Goal: Task Accomplishment & Management: Use online tool/utility

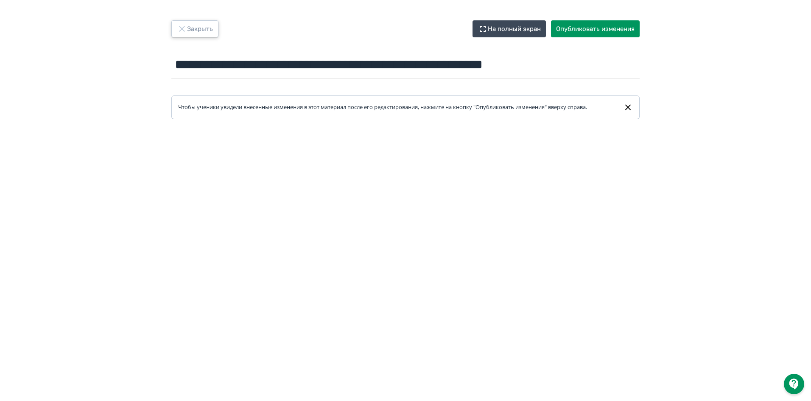
click at [180, 26] on icon "button" at bounding box center [182, 29] width 6 height 6
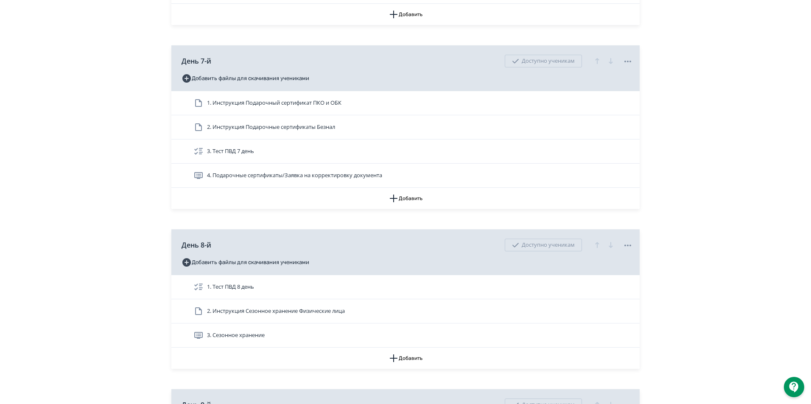
scroll to position [1527, 0]
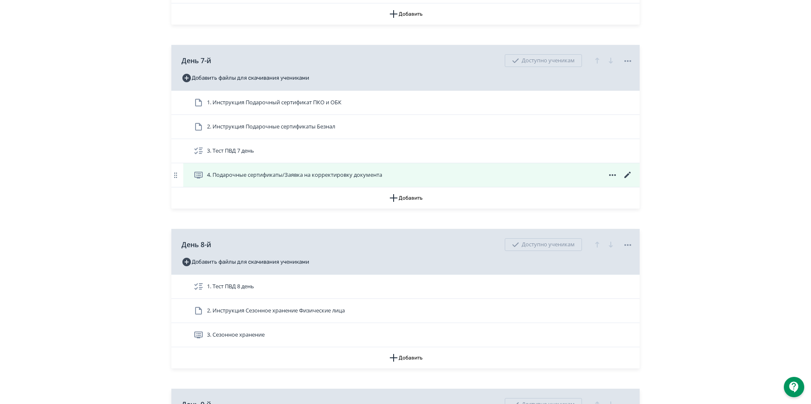
click at [628, 180] on icon at bounding box center [628, 175] width 10 height 10
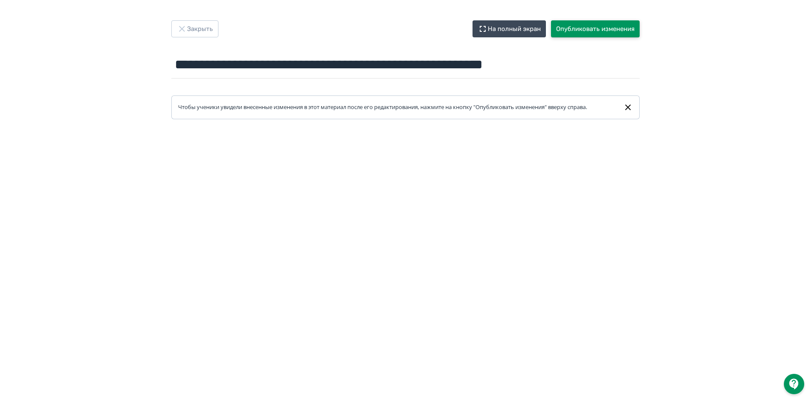
click at [591, 33] on button "Опубликовать изменения" at bounding box center [595, 28] width 89 height 17
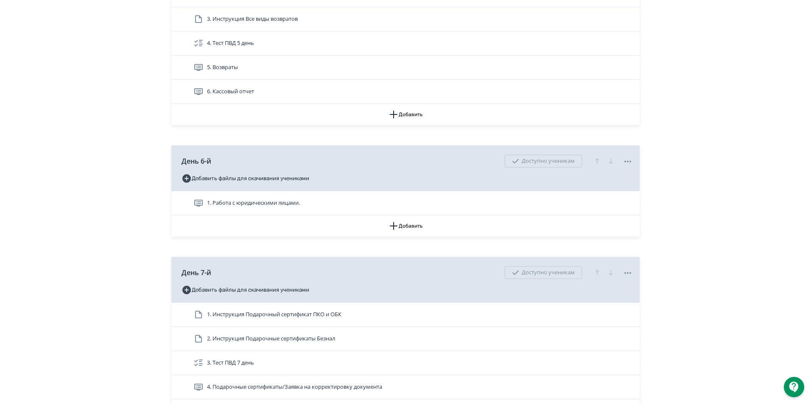
scroll to position [1484, 0]
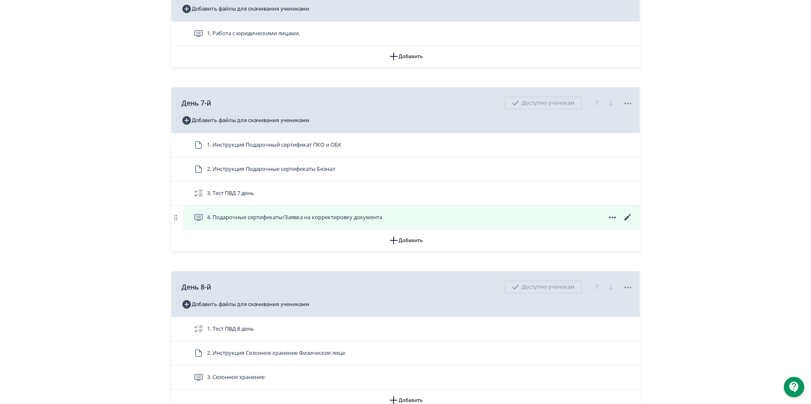
click at [627, 221] on icon at bounding box center [627, 217] width 6 height 6
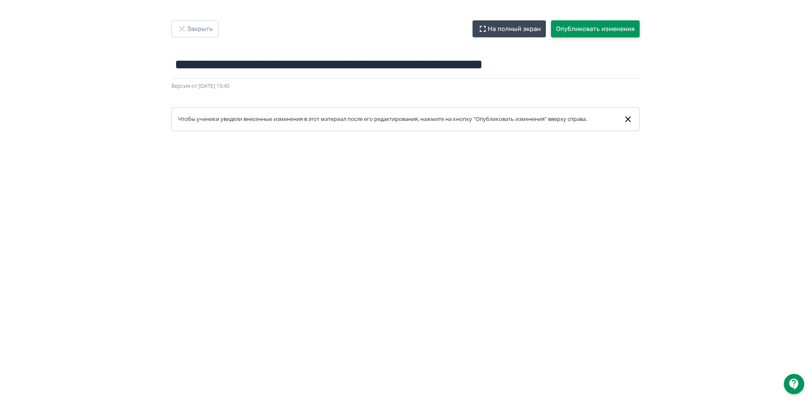
click at [596, 30] on button "Опубликовать изменения" at bounding box center [595, 28] width 89 height 17
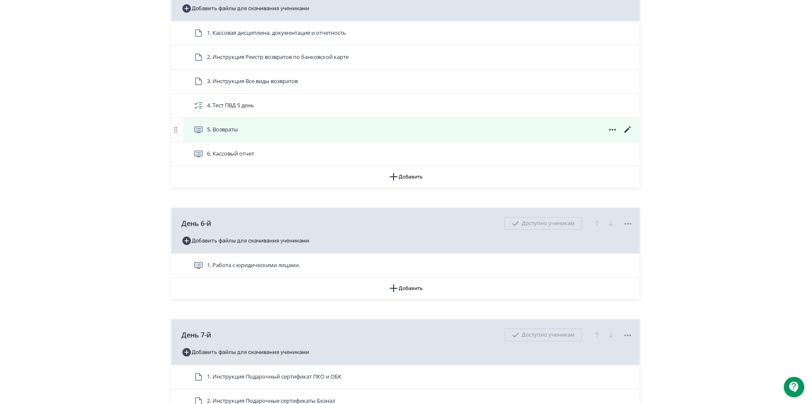
scroll to position [1357, 0]
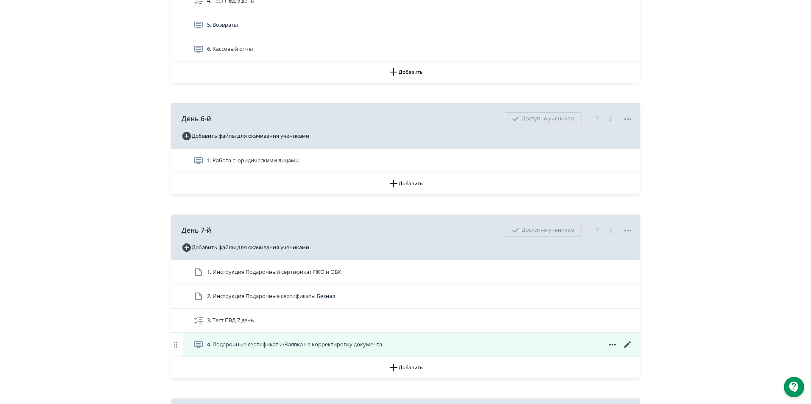
click at [199, 350] on icon at bounding box center [198, 345] width 10 height 10
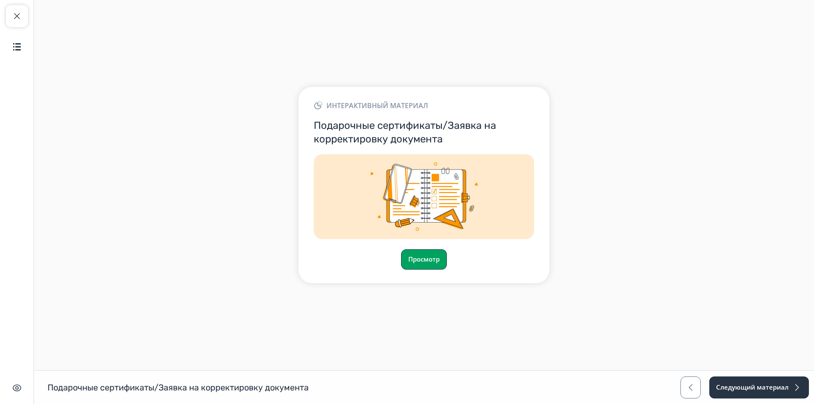
click at [432, 268] on button "Просмотр" at bounding box center [424, 259] width 46 height 20
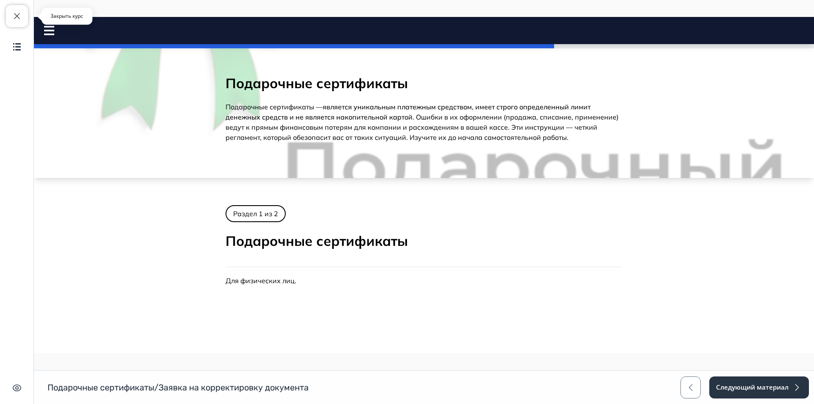
click at [6, 18] on button "Закрыть курс" at bounding box center [17, 16] width 22 height 22
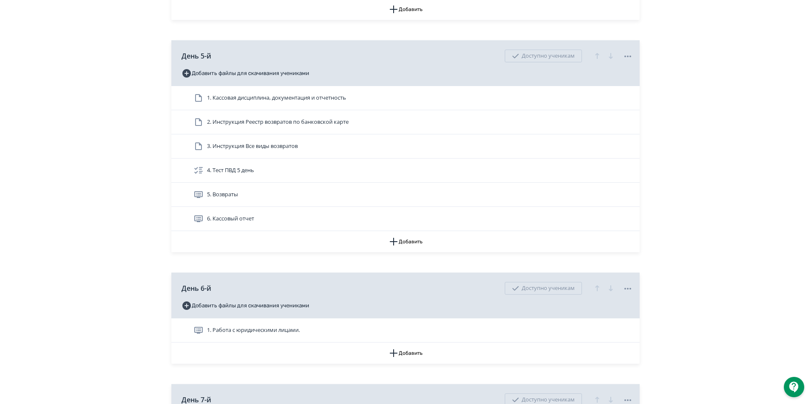
scroll to position [1484, 0]
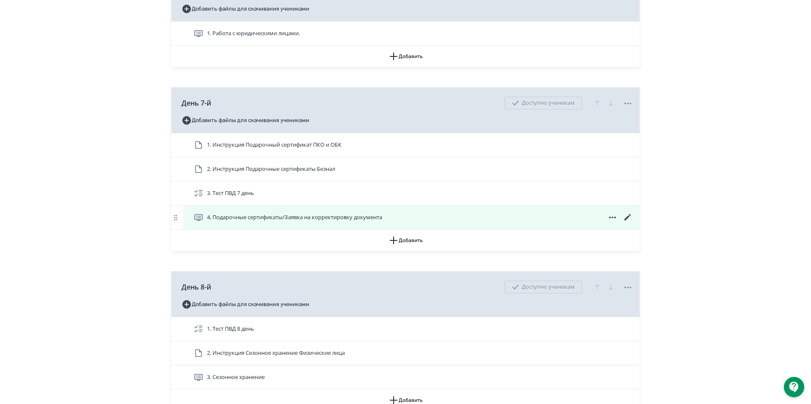
click at [626, 223] on icon at bounding box center [628, 217] width 10 height 10
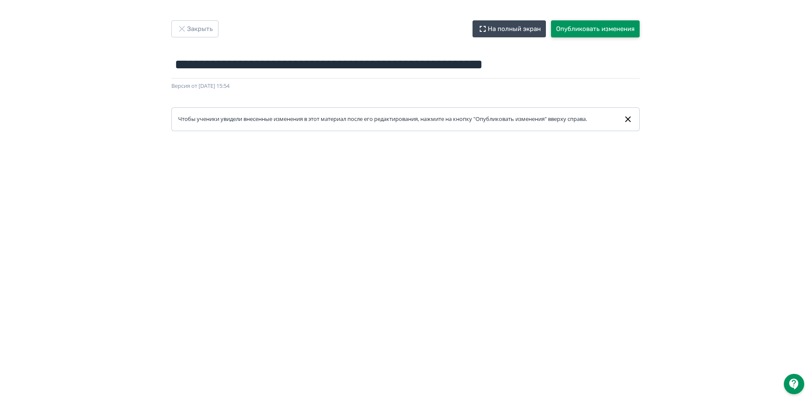
click at [600, 23] on button "Опубликовать изменения" at bounding box center [595, 28] width 89 height 17
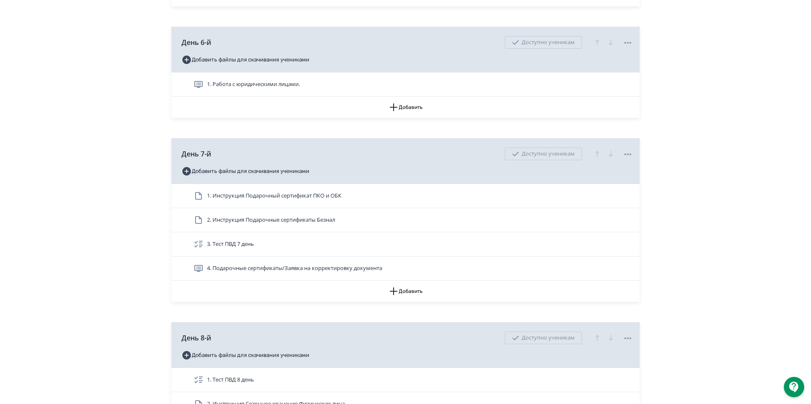
scroll to position [1442, 0]
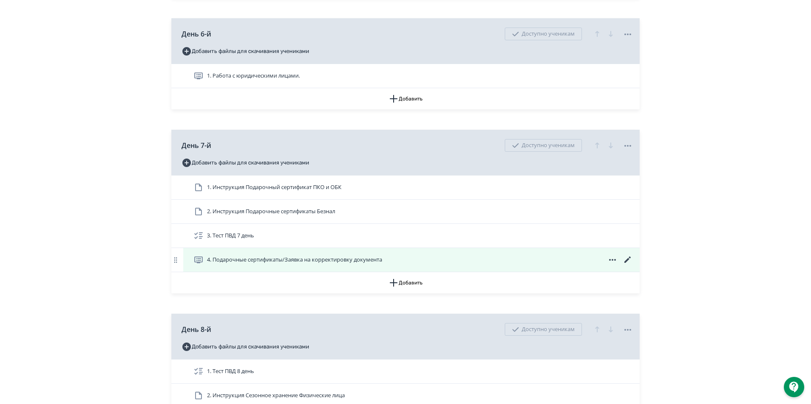
click at [630, 265] on icon at bounding box center [628, 260] width 10 height 10
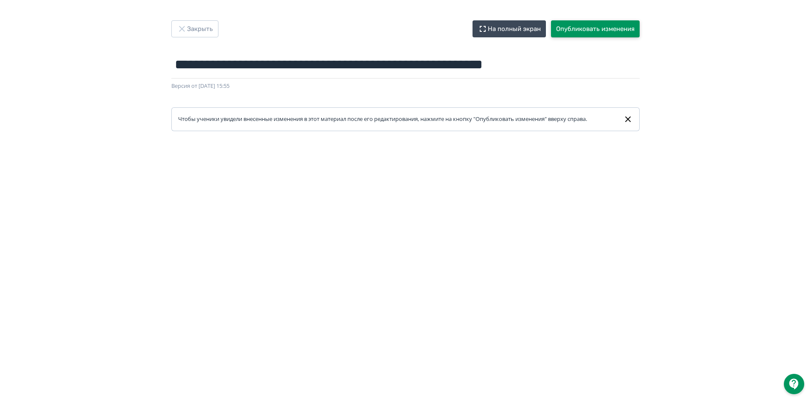
click at [584, 29] on button "Опубликовать изменения" at bounding box center [595, 28] width 89 height 17
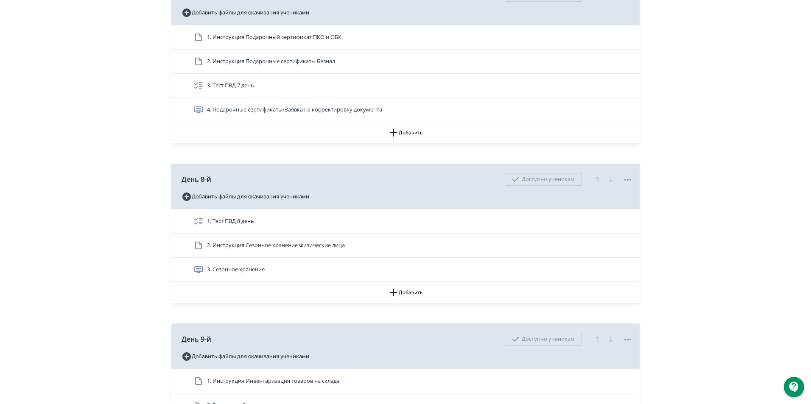
scroll to position [1569, 0]
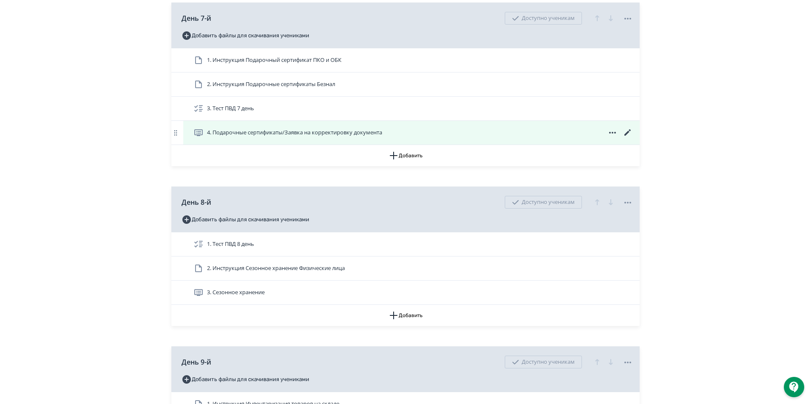
click at [629, 138] on icon at bounding box center [628, 133] width 10 height 10
